Goal: Check status: Check status

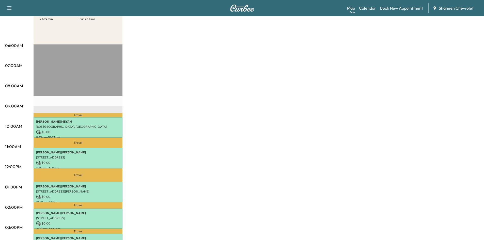
scroll to position [25, 0]
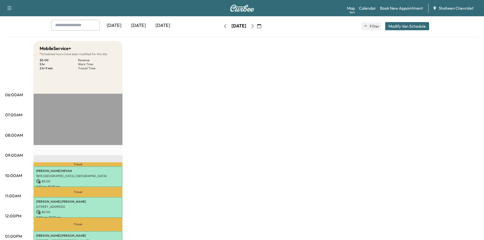
click at [223, 27] on icon "button" at bounding box center [225, 26] width 4 height 4
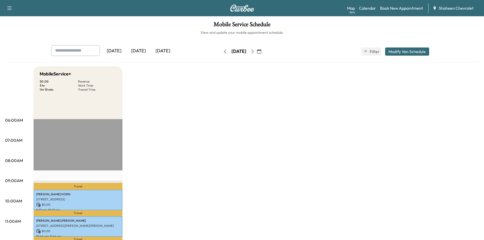
click at [254, 52] on icon "button" at bounding box center [252, 52] width 2 height 4
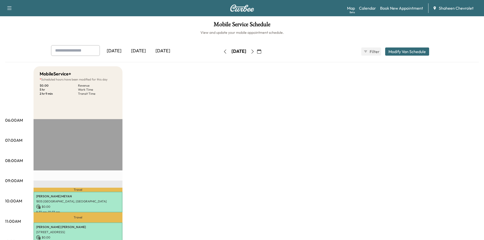
click at [254, 52] on icon "button" at bounding box center [252, 52] width 2 height 4
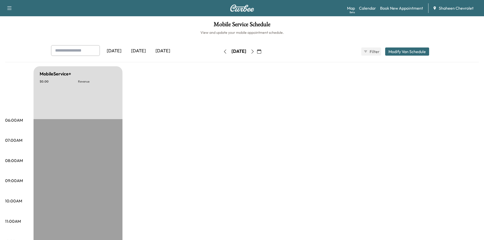
click at [257, 52] on button "button" at bounding box center [252, 52] width 9 height 8
click at [255, 52] on icon "button" at bounding box center [253, 52] width 4 height 4
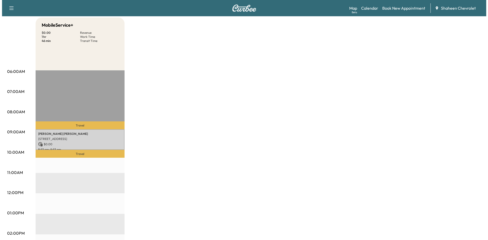
scroll to position [51, 0]
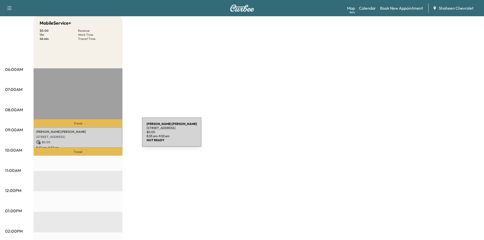
click at [104, 135] on p "[STREET_ADDRESS]" at bounding box center [78, 137] width 84 height 4
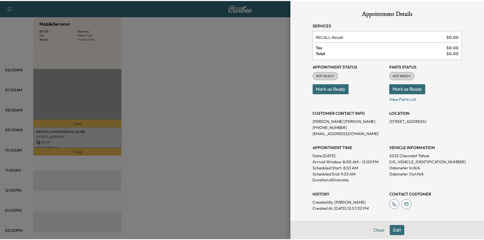
scroll to position [0, 0]
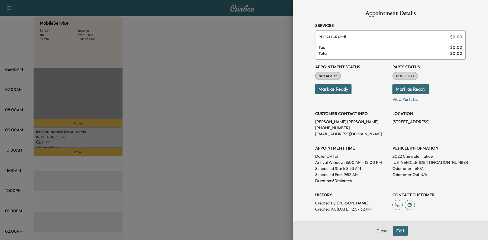
click at [336, 92] on button "Mark as Ready" at bounding box center [333, 89] width 36 height 10
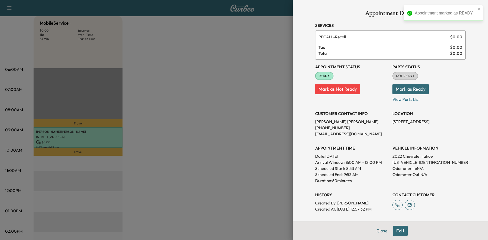
click at [400, 90] on button "Mark as Ready" at bounding box center [411, 89] width 36 height 10
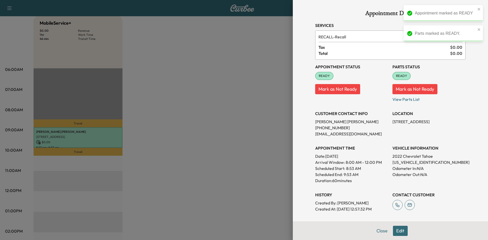
click at [245, 76] on div at bounding box center [244, 120] width 488 height 240
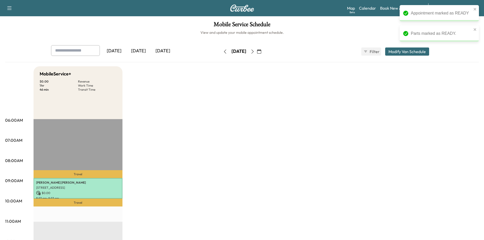
click at [255, 53] on icon "button" at bounding box center [253, 52] width 4 height 4
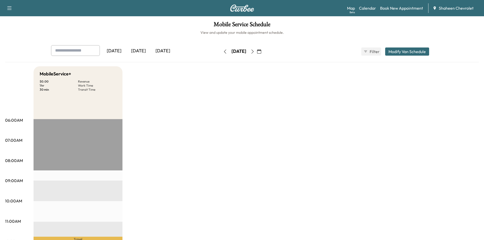
click at [255, 53] on icon "button" at bounding box center [253, 52] width 4 height 4
click at [257, 50] on button "button" at bounding box center [252, 52] width 9 height 8
click at [254, 53] on icon "button" at bounding box center [252, 52] width 2 height 4
click at [138, 51] on div "[DATE]" at bounding box center [138, 51] width 24 height 12
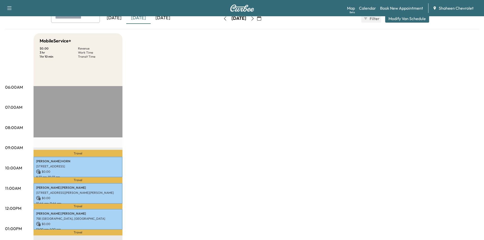
scroll to position [25, 0]
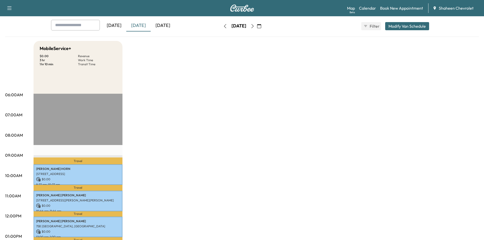
click at [123, 26] on div "[DATE]" at bounding box center [114, 26] width 24 height 12
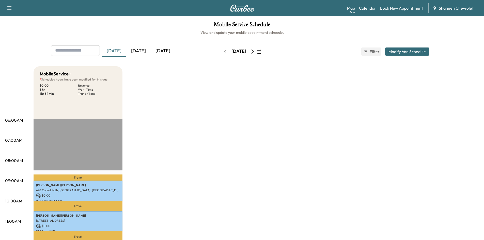
click at [164, 51] on div "[DATE]" at bounding box center [163, 51] width 24 height 12
